Goal: Information Seeking & Learning: Learn about a topic

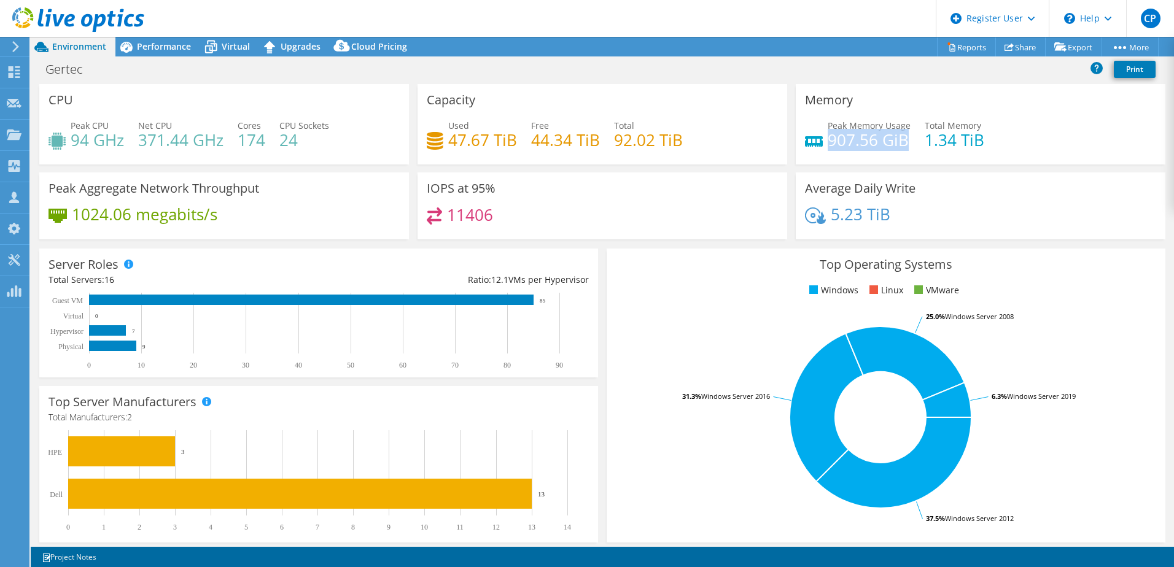
drag, startPoint x: 901, startPoint y: 143, endPoint x: 822, endPoint y: 144, distance: 78.6
click at [828, 144] on h4 "907.56 GiB" at bounding box center [869, 140] width 83 height 14
copy h4 "907.56 GiB"
click at [178, 52] on span "Performance" at bounding box center [164, 47] width 54 height 12
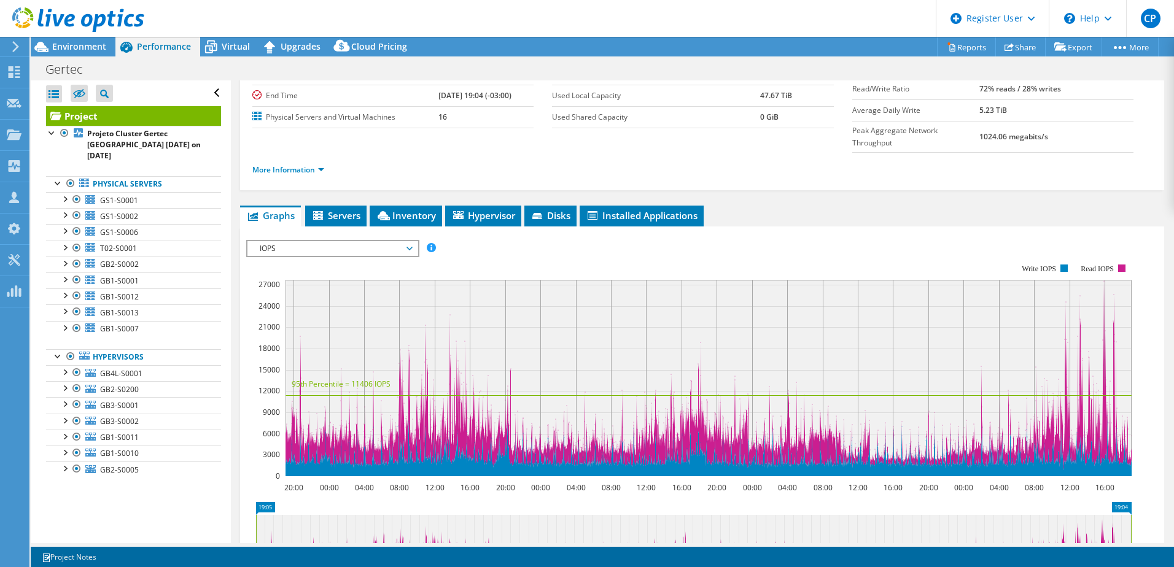
scroll to position [123, 0]
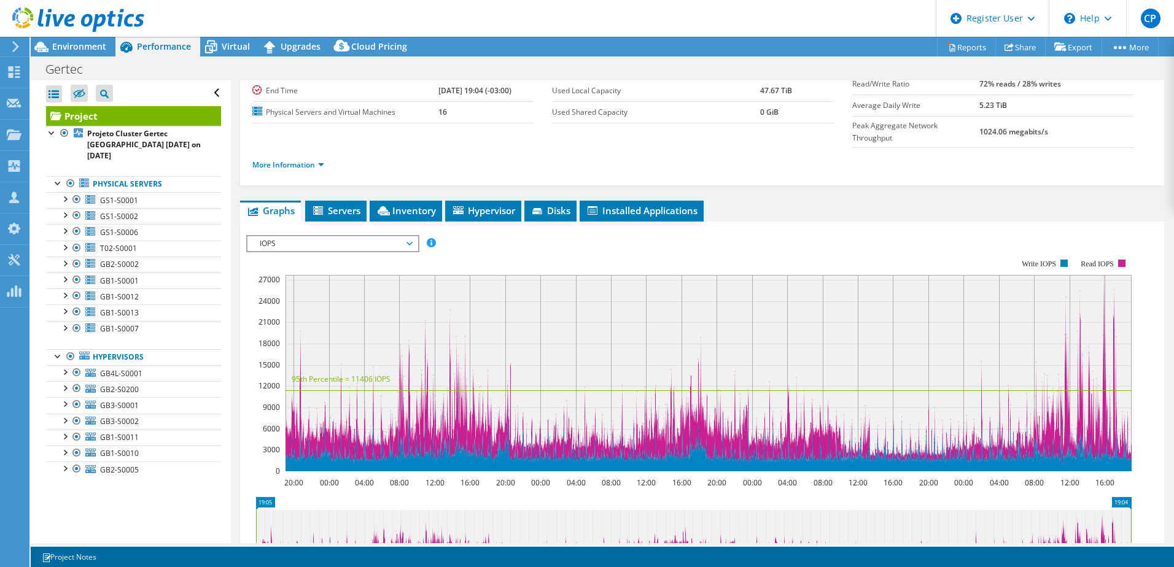
click at [493, 235] on div "IOPS Disk Throughput IO Size Latency Queue Depth CPU Percentage Memory Page Fau…" at bounding box center [702, 243] width 912 height 17
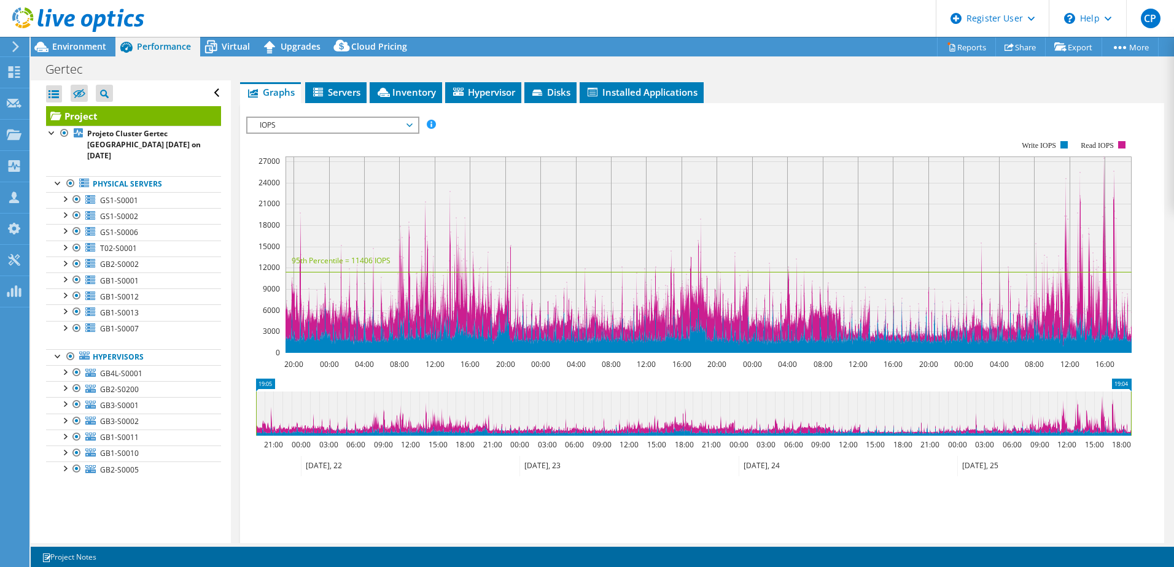
scroll to position [294, 0]
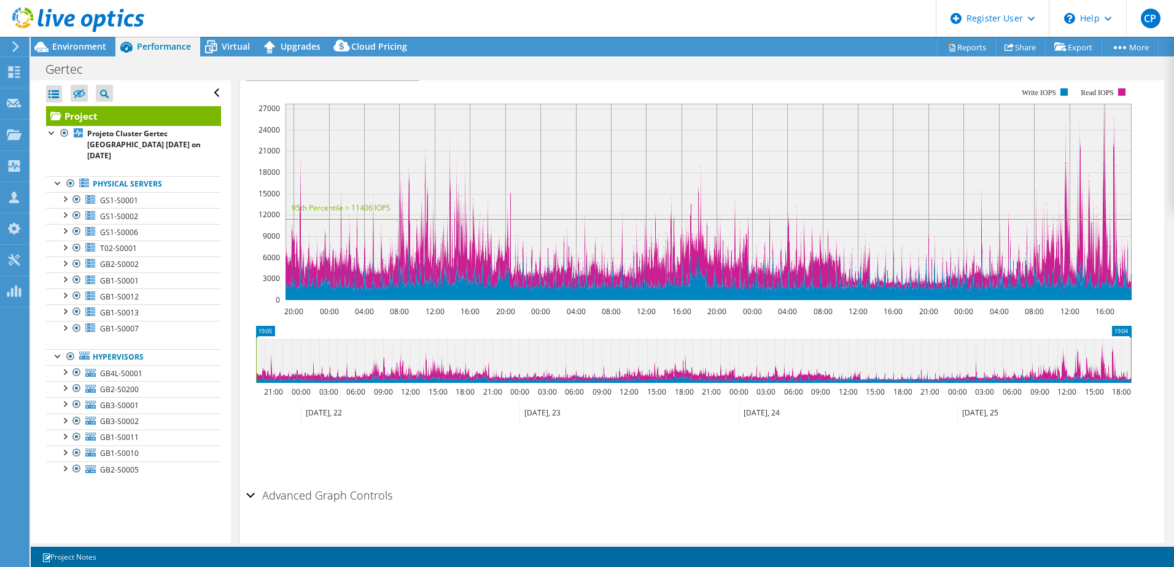
click at [384, 339] on icon at bounding box center [693, 361] width 875 height 44
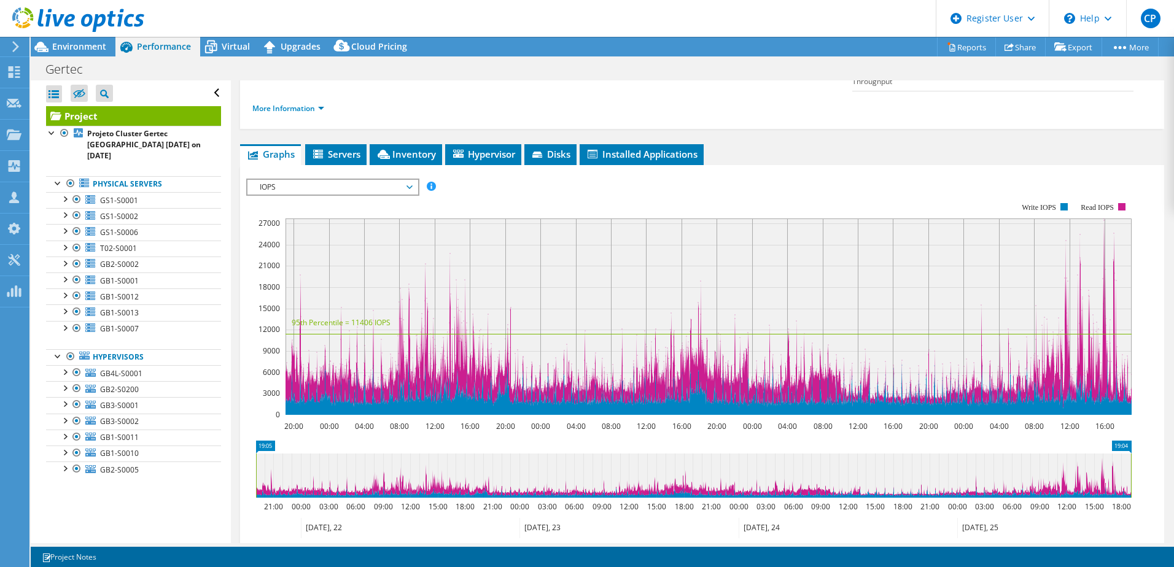
scroll to position [171, 0]
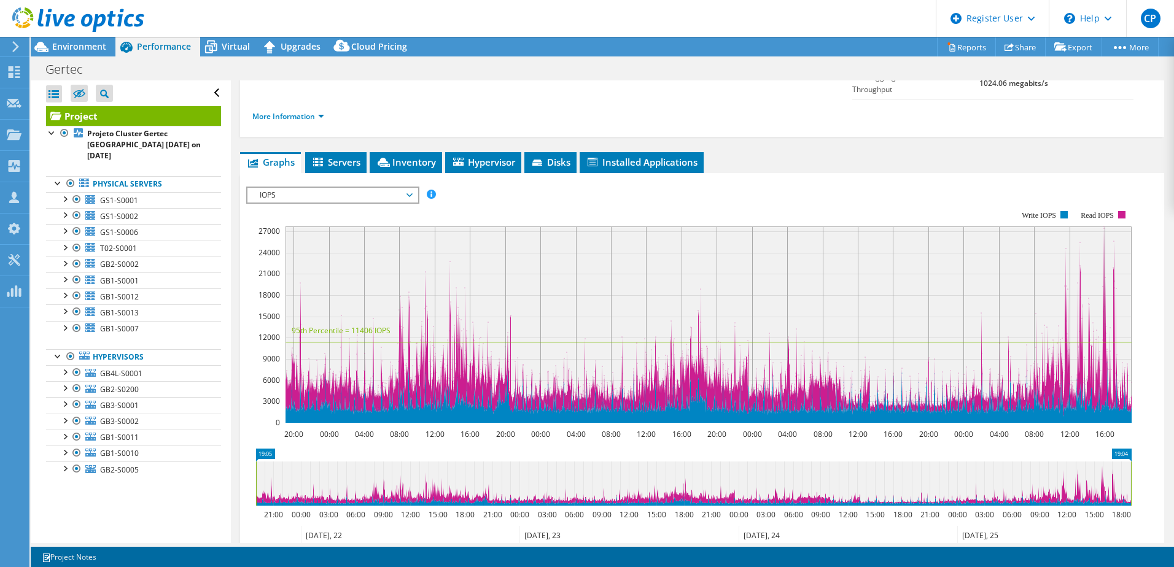
click at [1064, 230] on rect at bounding box center [708, 325] width 846 height 196
click at [1071, 227] on rect at bounding box center [708, 325] width 846 height 196
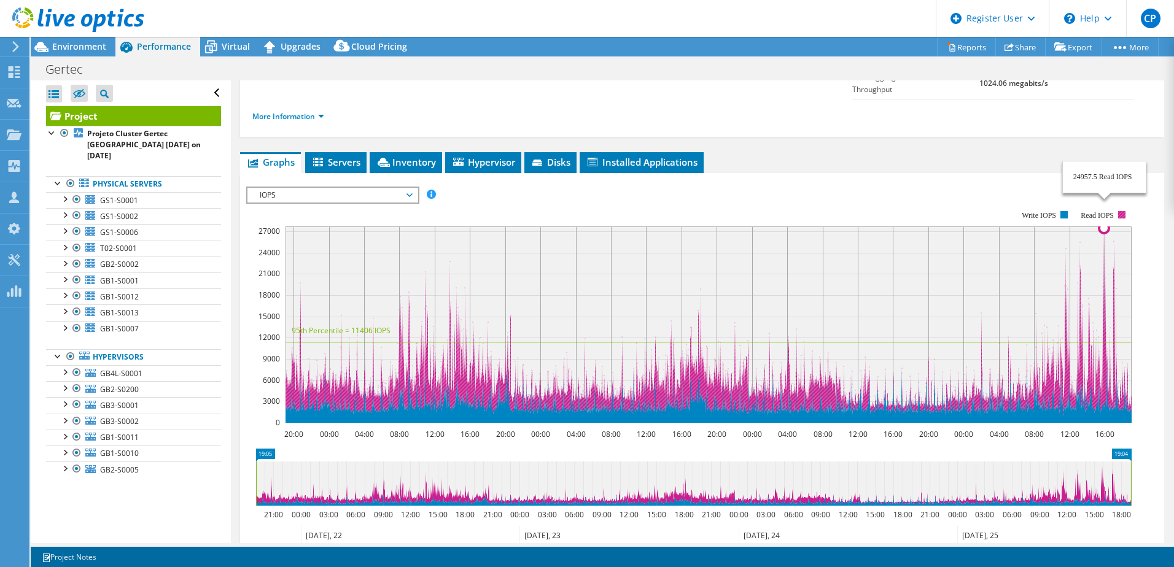
click at [1104, 227] on icon at bounding box center [708, 323] width 846 height 192
click at [1106, 227] on rect at bounding box center [708, 325] width 846 height 196
click at [1102, 227] on rect at bounding box center [708, 325] width 846 height 196
click at [1103, 227] on rect at bounding box center [708, 325] width 846 height 196
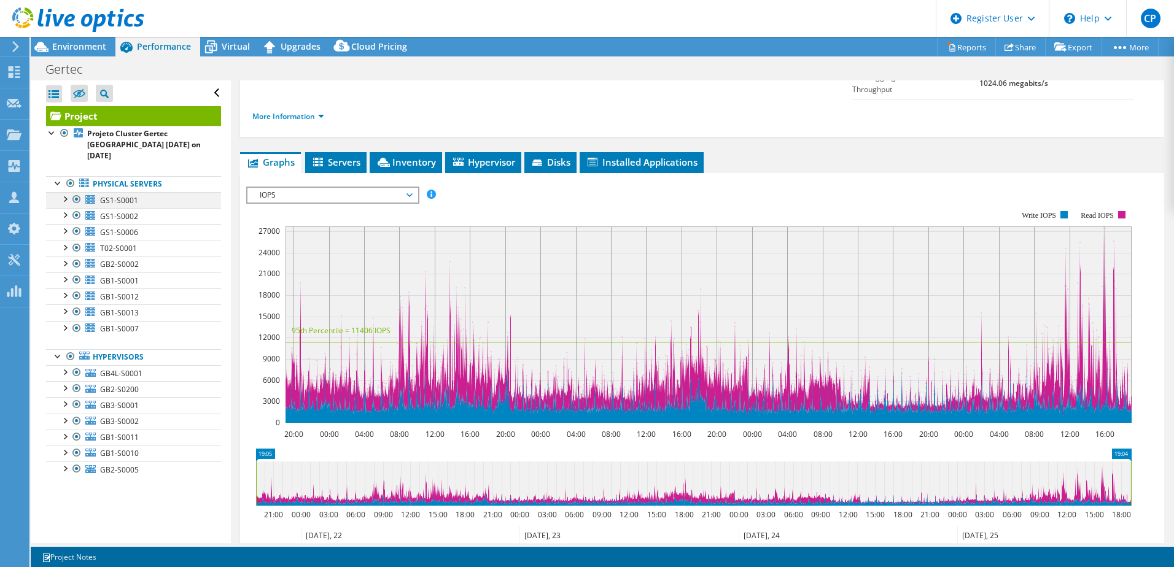
click at [64, 192] on div at bounding box center [64, 198] width 12 height 12
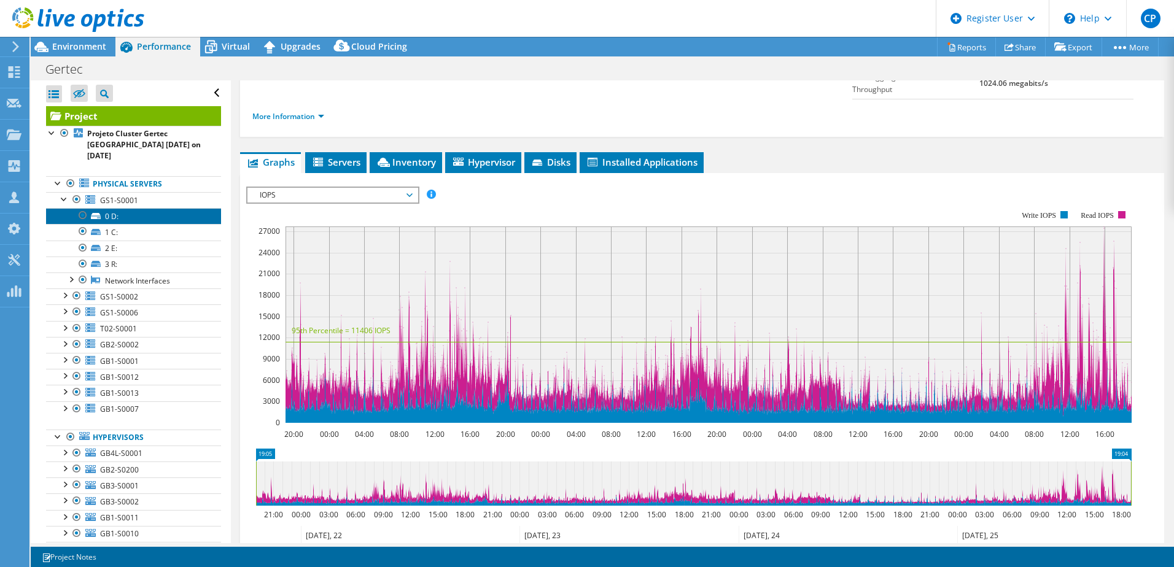
click at [118, 208] on link "0 D:" at bounding box center [133, 216] width 175 height 16
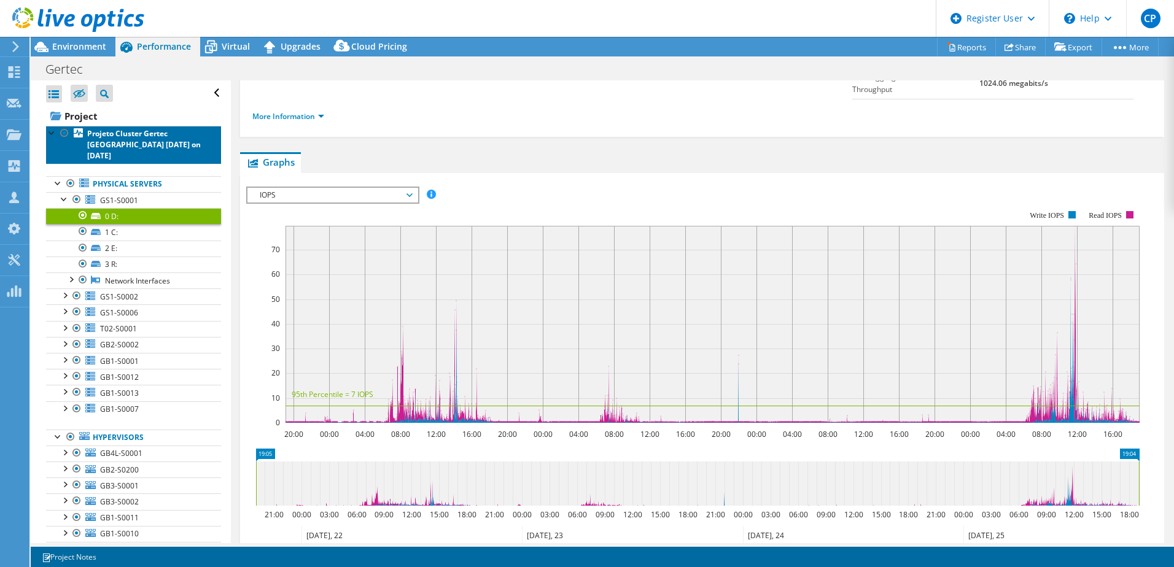
click at [111, 149] on b "Projeto Cluster Gertec [GEOGRAPHIC_DATA] [DATE] on [DATE]" at bounding box center [144, 144] width 114 height 33
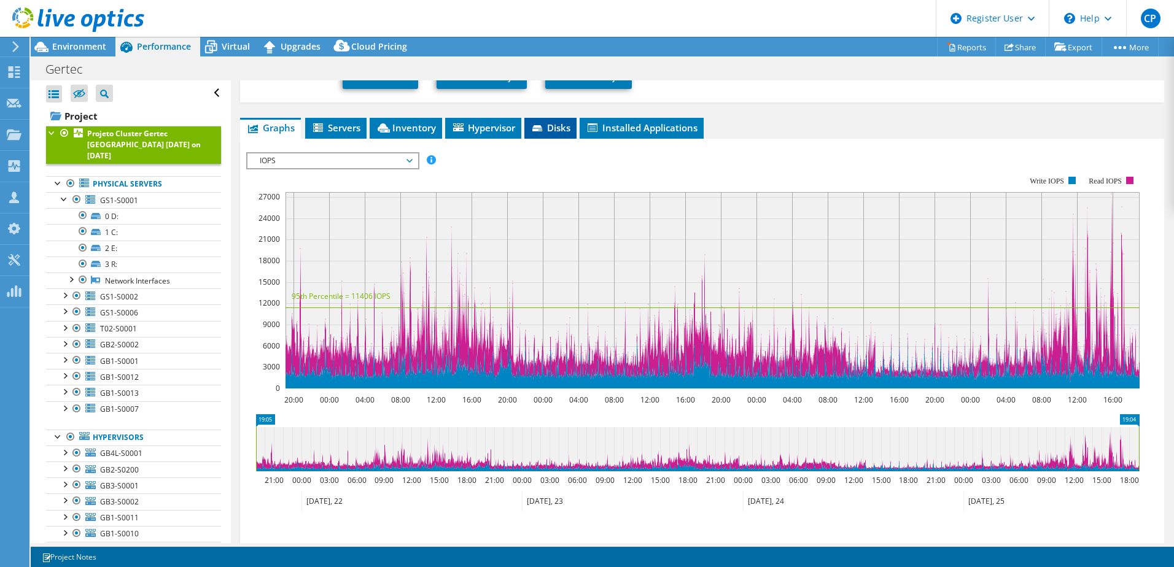
click at [568, 122] on span "Disks" at bounding box center [550, 128] width 40 height 12
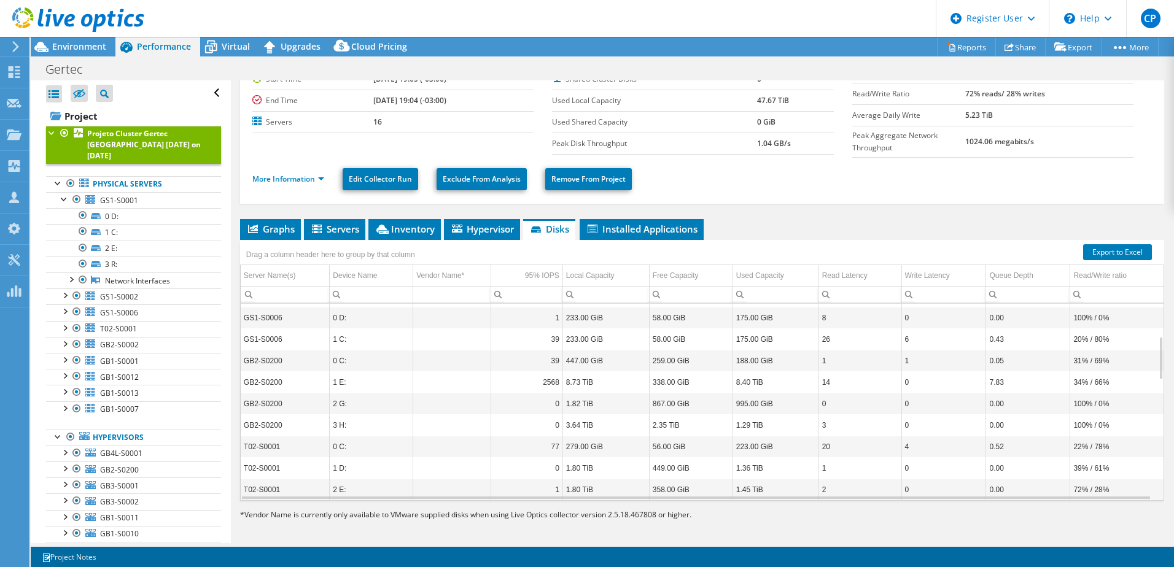
scroll to position [71, 0]
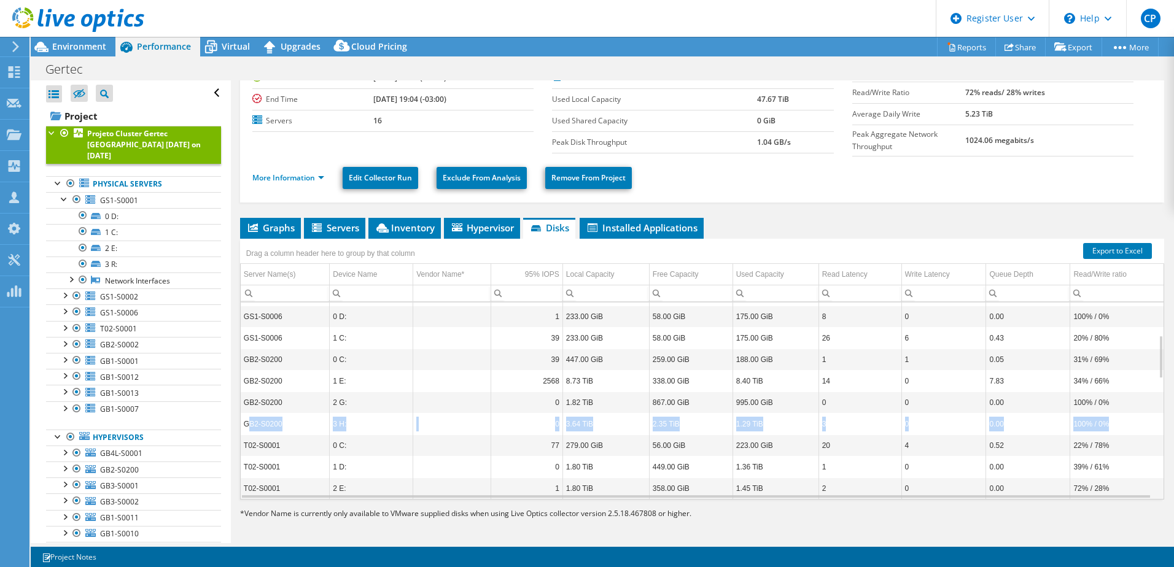
drag, startPoint x: 248, startPoint y: 421, endPoint x: 1126, endPoint y: 425, distance: 878.5
click at [1126, 425] on tr "GB2-S0200 3 H: 0 3.64 TiB 2.35 TiB 1.29 TiB 3 0 0.00 100% / 0%" at bounding box center [702, 423] width 923 height 21
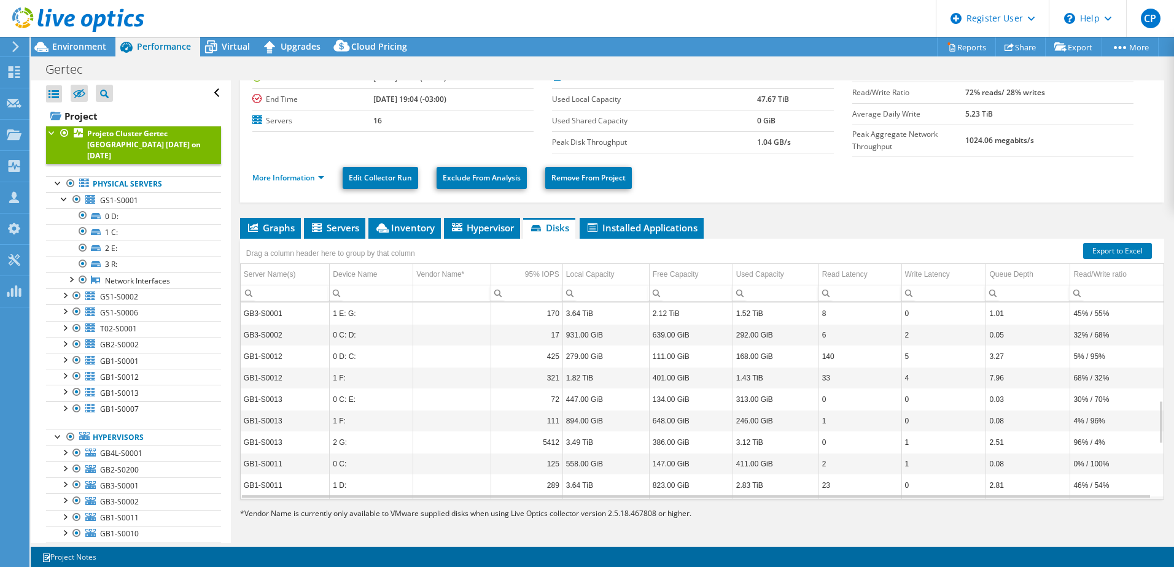
scroll to position [589, 0]
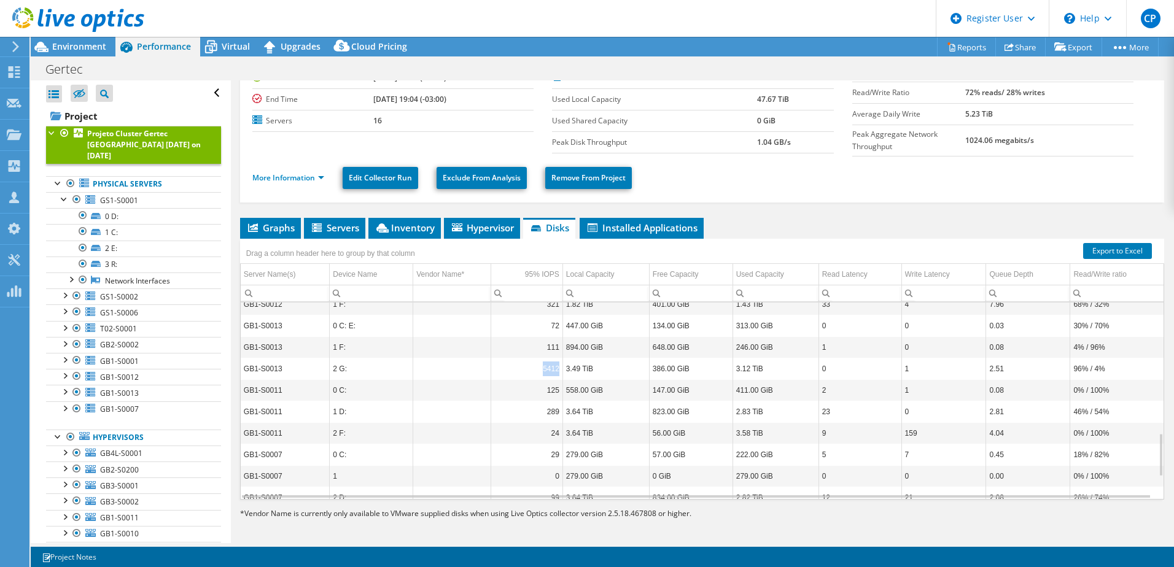
drag, startPoint x: 535, startPoint y: 366, endPoint x: 556, endPoint y: 366, distance: 20.3
click at [556, 366] on td "5412" at bounding box center [527, 368] width 72 height 21
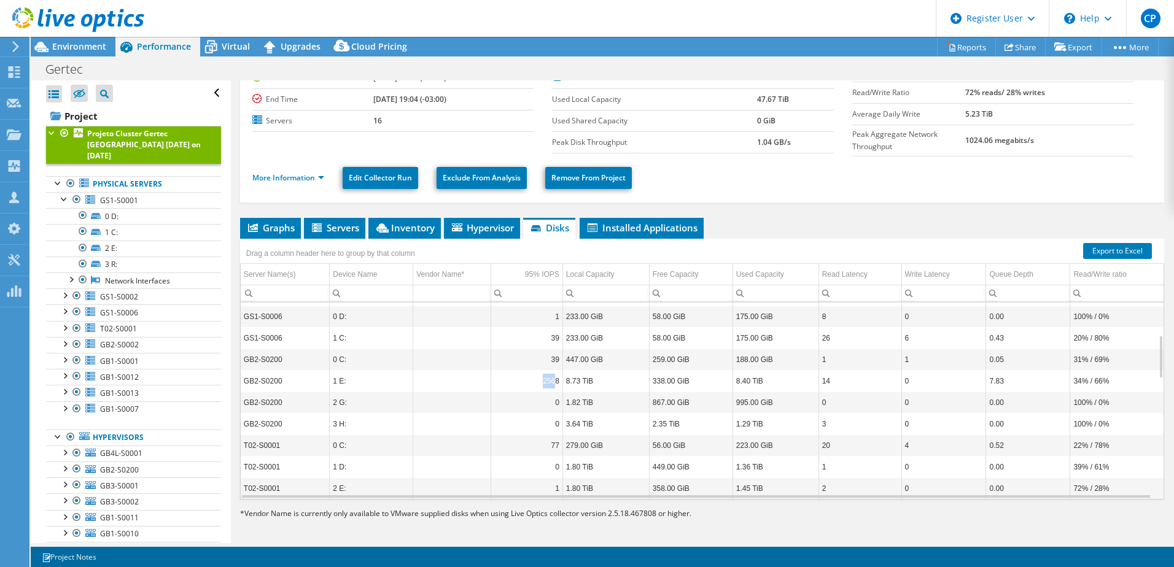
drag, startPoint x: 543, startPoint y: 378, endPoint x: 552, endPoint y: 376, distance: 9.3
click at [552, 376] on td "2568" at bounding box center [527, 380] width 72 height 21
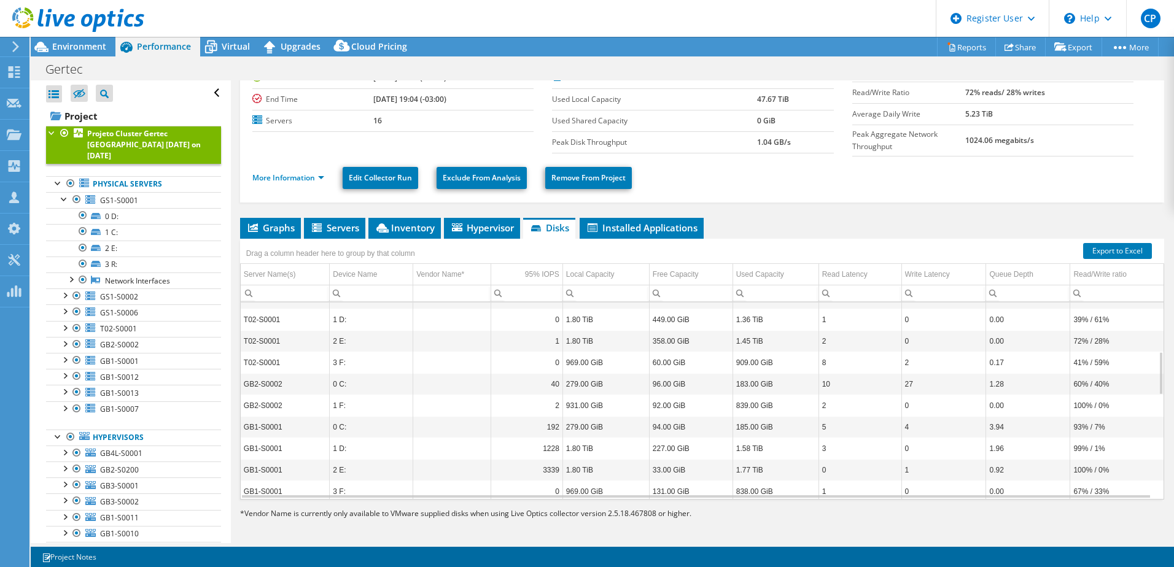
scroll to position [368, 0]
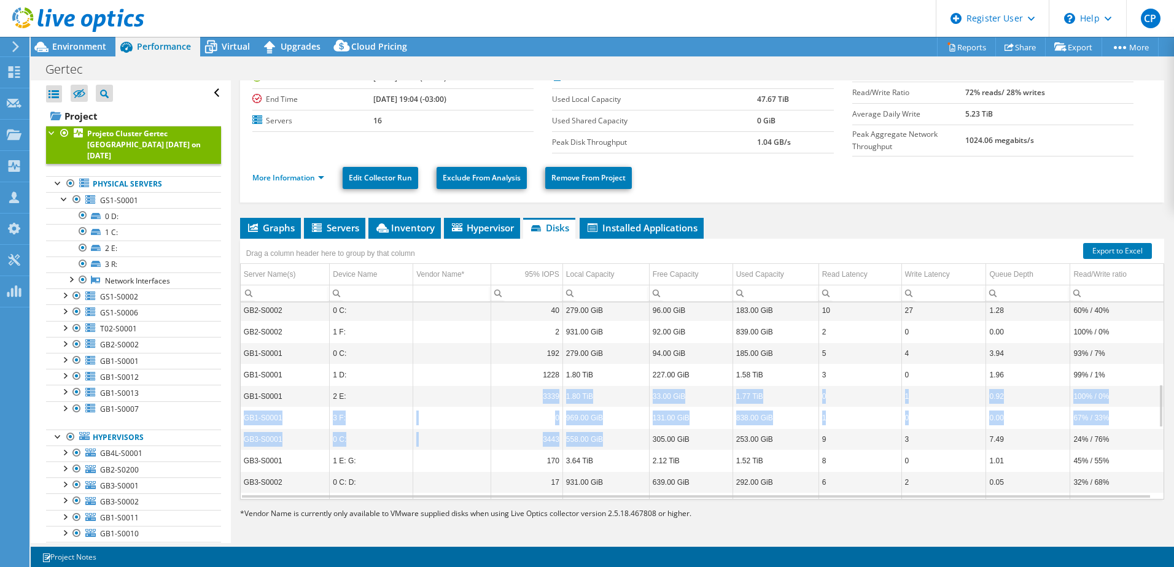
drag, startPoint x: 533, startPoint y: 388, endPoint x: 607, endPoint y: 441, distance: 90.6
click at [607, 441] on tbody "GS1-S0001 0 D: 7 1.80 TiB 260.00 GiB 1.55 TiB 52 0 0.47 74% / 26% GS1-S0001 1 C…" at bounding box center [702, 374] width 923 height 881
drag, startPoint x: 607, startPoint y: 441, endPoint x: 556, endPoint y: 386, distance: 75.6
click at [556, 386] on td "3339" at bounding box center [527, 396] width 72 height 21
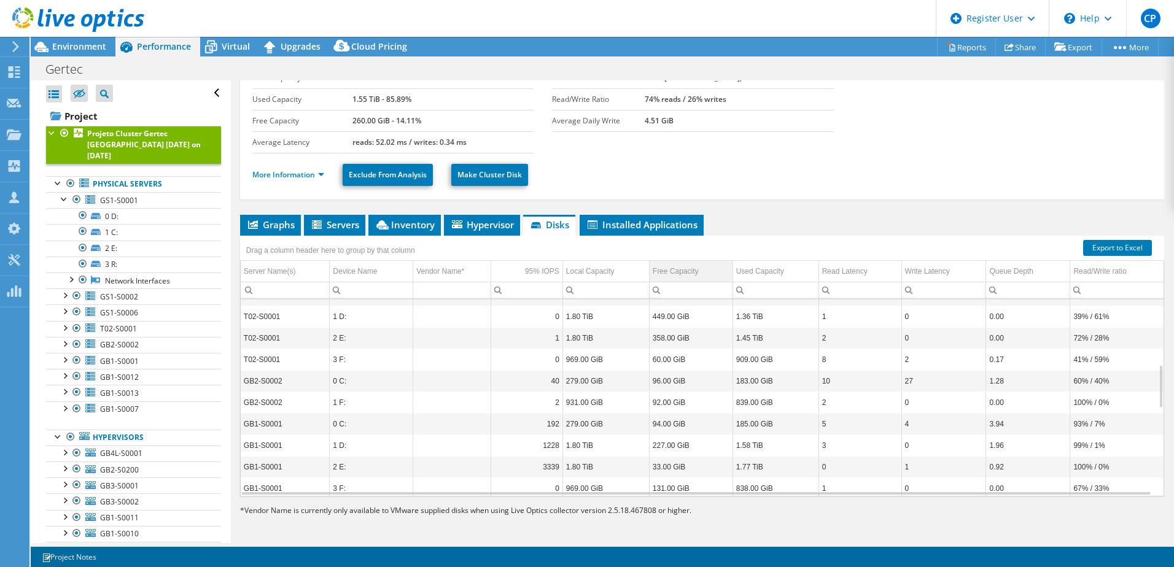
scroll to position [589, 0]
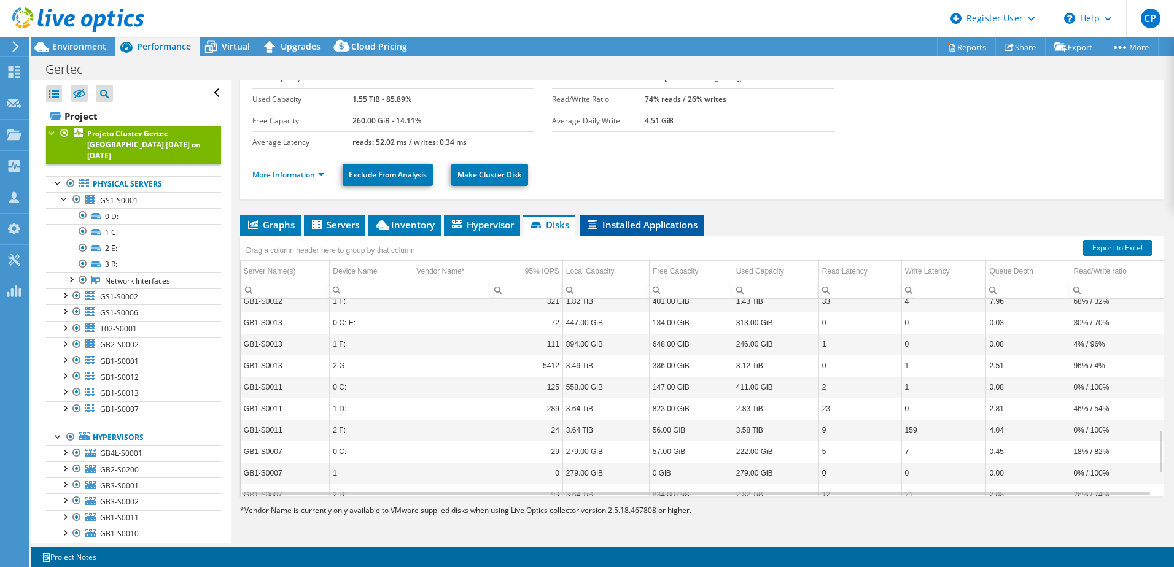
click at [649, 225] on span "Installed Applications" at bounding box center [642, 225] width 112 height 12
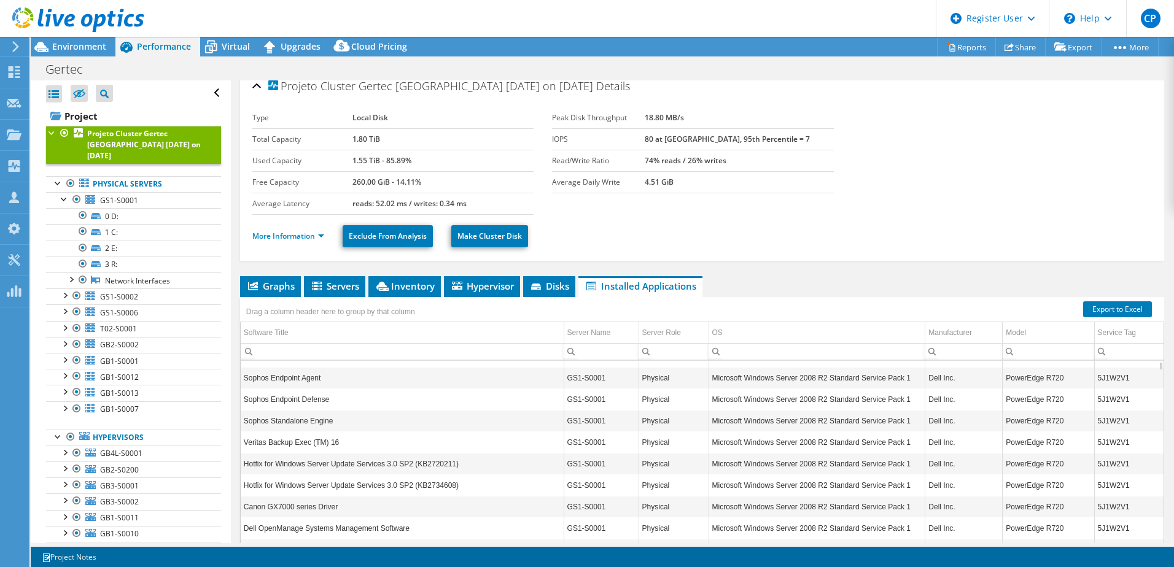
scroll to position [0, 0]
